Goal: Information Seeking & Learning: Check status

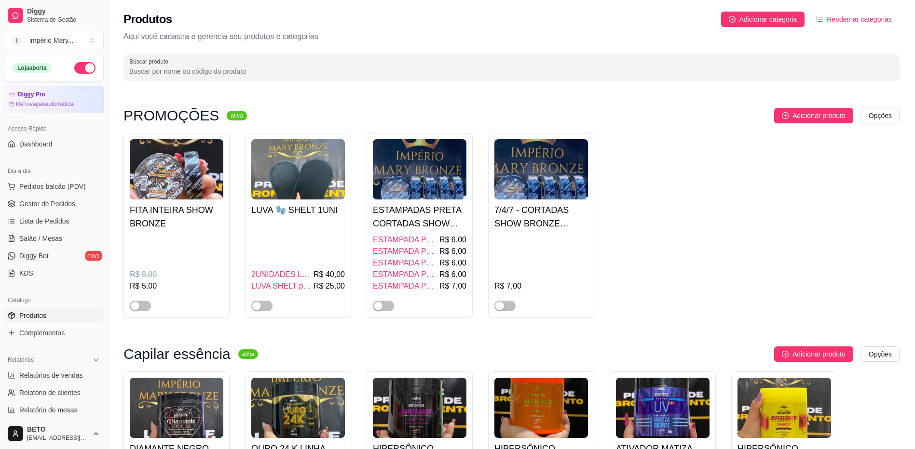
click at [563, 71] on input "Buscar produto" at bounding box center [511, 72] width 764 height 10
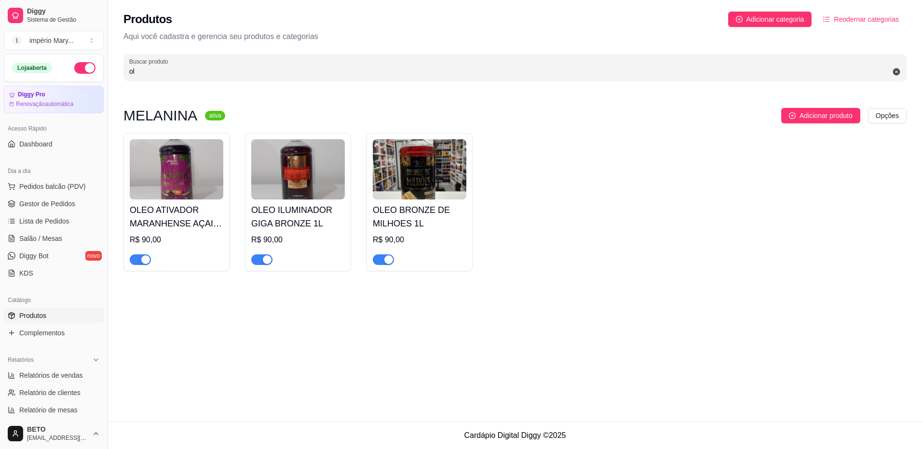
type input "o"
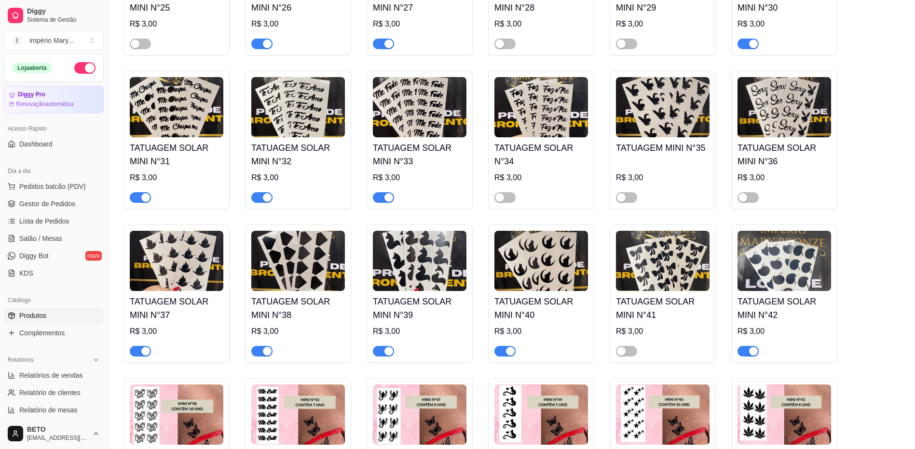
scroll to position [12150, 0]
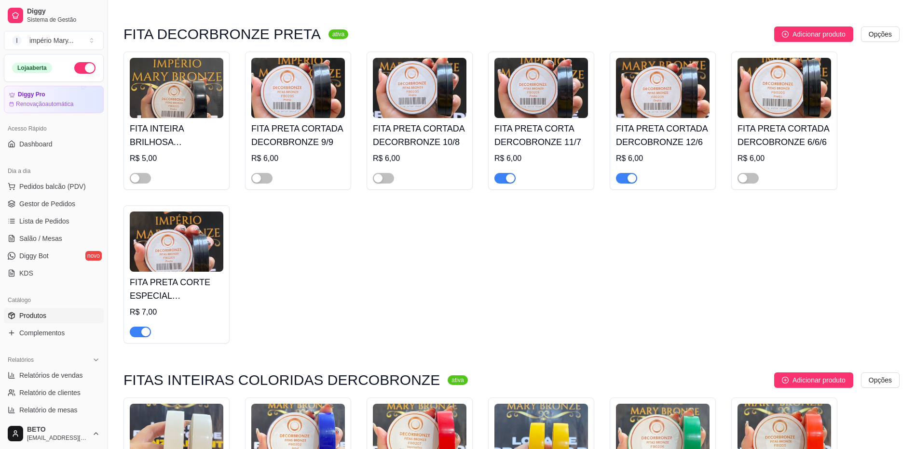
scroll to position [16214, 0]
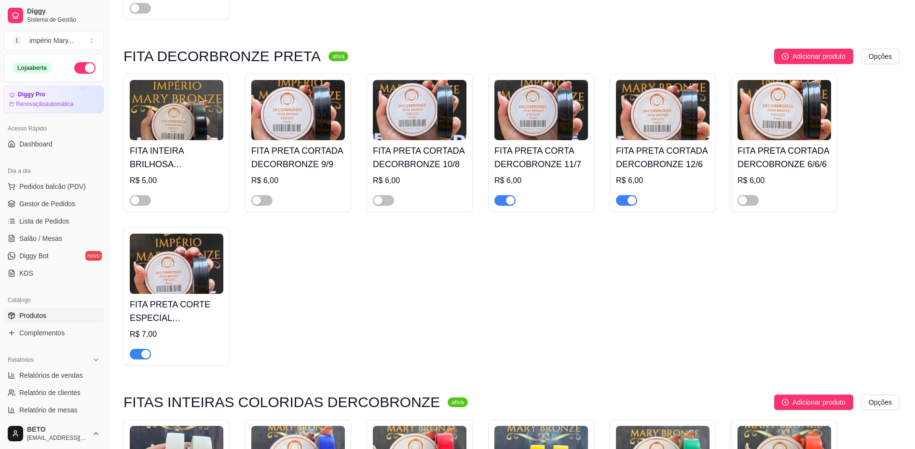
click at [135, 360] on span "button" at bounding box center [140, 354] width 21 height 11
click at [58, 376] on span "Relatórios de vendas" at bounding box center [51, 376] width 64 height 10
select select "ALL"
select select "0"
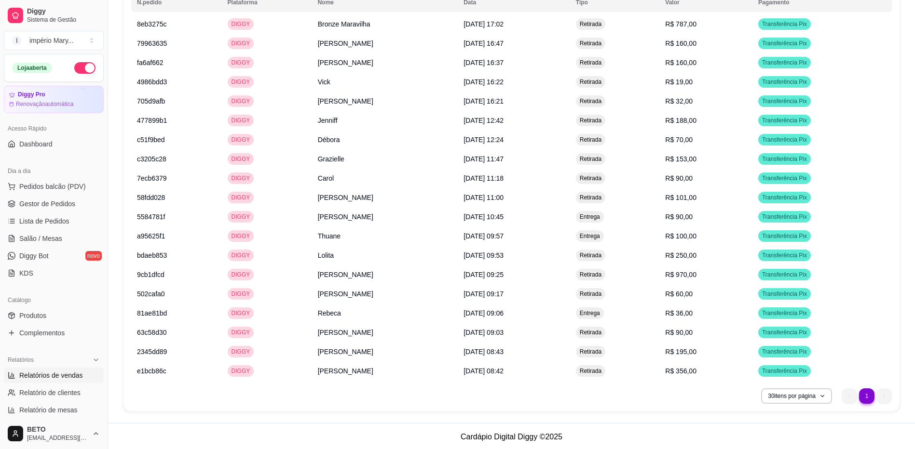
scroll to position [900, 0]
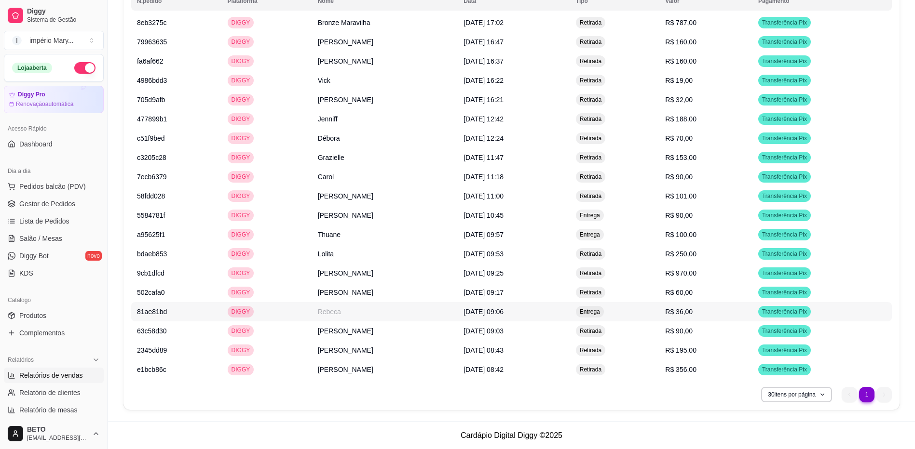
click at [689, 317] on td "R$ 36,00" at bounding box center [705, 311] width 93 height 19
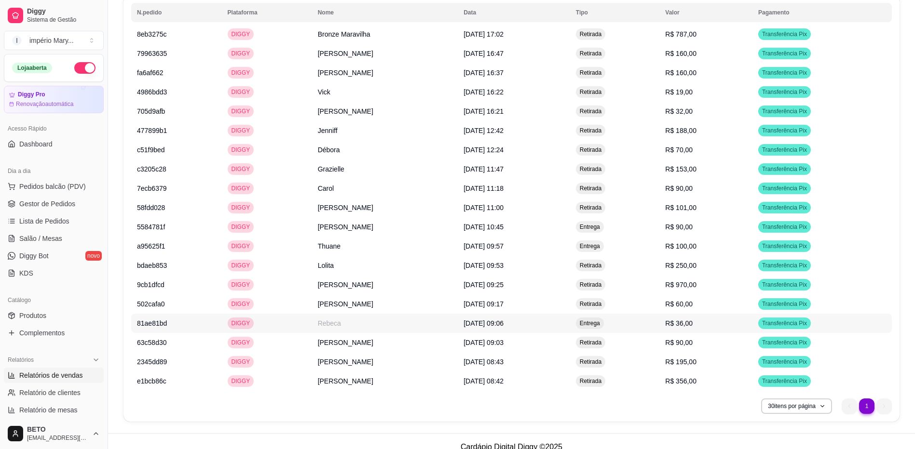
click at [329, 323] on td "Rebeca" at bounding box center [385, 323] width 146 height 19
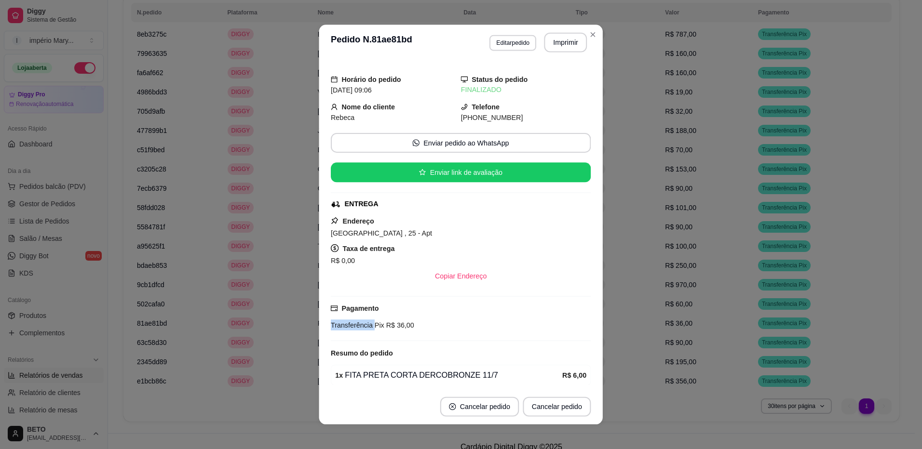
click at [331, 323] on span "Transferência Pix" at bounding box center [358, 325] width 54 height 8
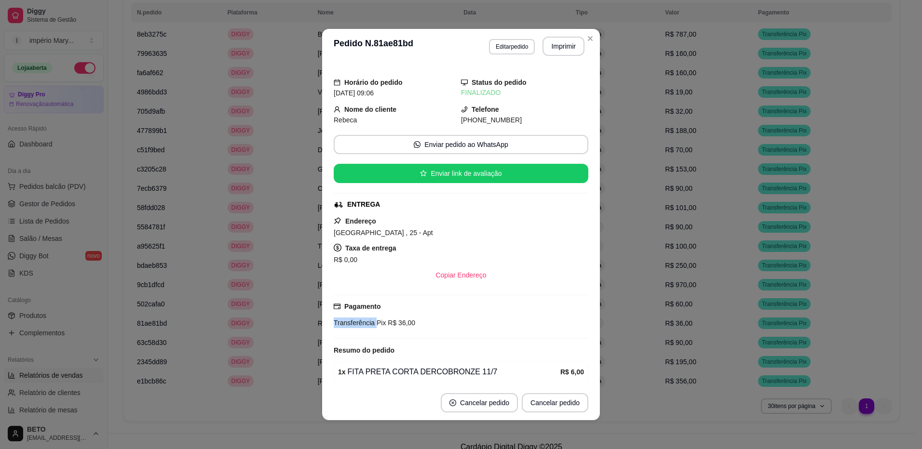
drag, startPoint x: 457, startPoint y: 118, endPoint x: 522, endPoint y: 122, distance: 65.7
click at [522, 122] on div "[PHONE_NUMBER]" at bounding box center [524, 120] width 127 height 11
copy span "21) [PHONE_NUMBER]"
